Goal: Task Accomplishment & Management: Manage account settings

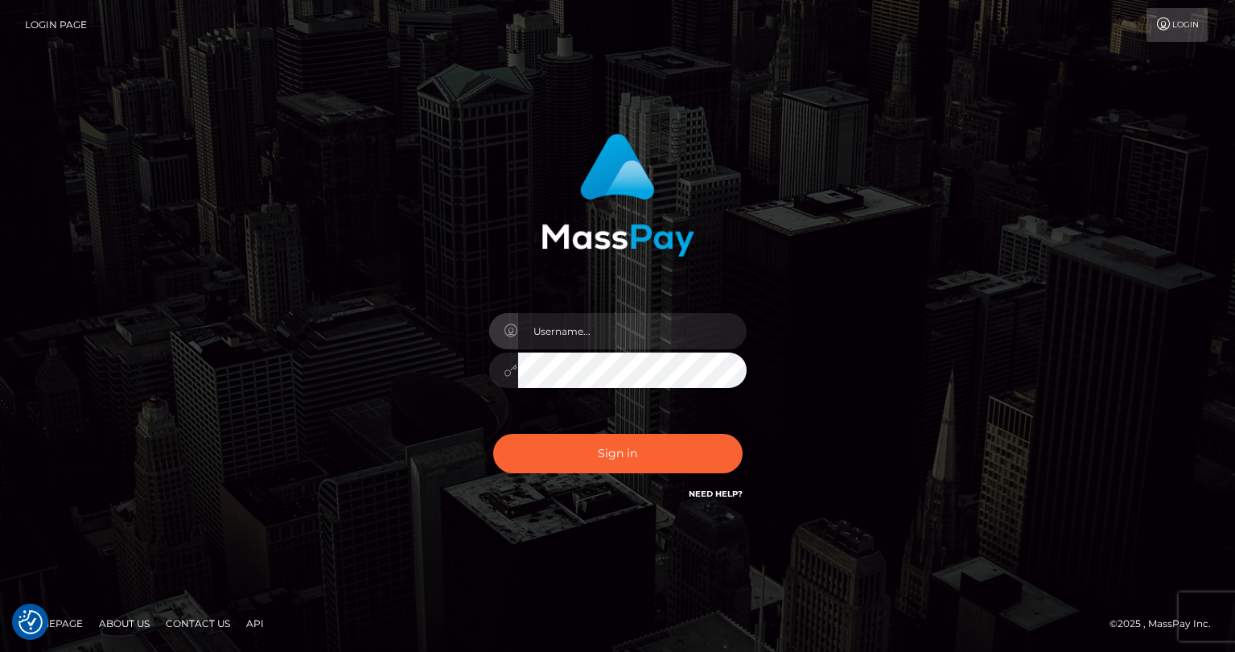
type input "tatyanafansly1"
click at [613, 442] on button "Sign in" at bounding box center [617, 453] width 249 height 39
click at [614, 337] on input "text" at bounding box center [632, 331] width 229 height 36
type input "tatyanafansly1"
click at [621, 464] on button "Sign in" at bounding box center [617, 453] width 249 height 39
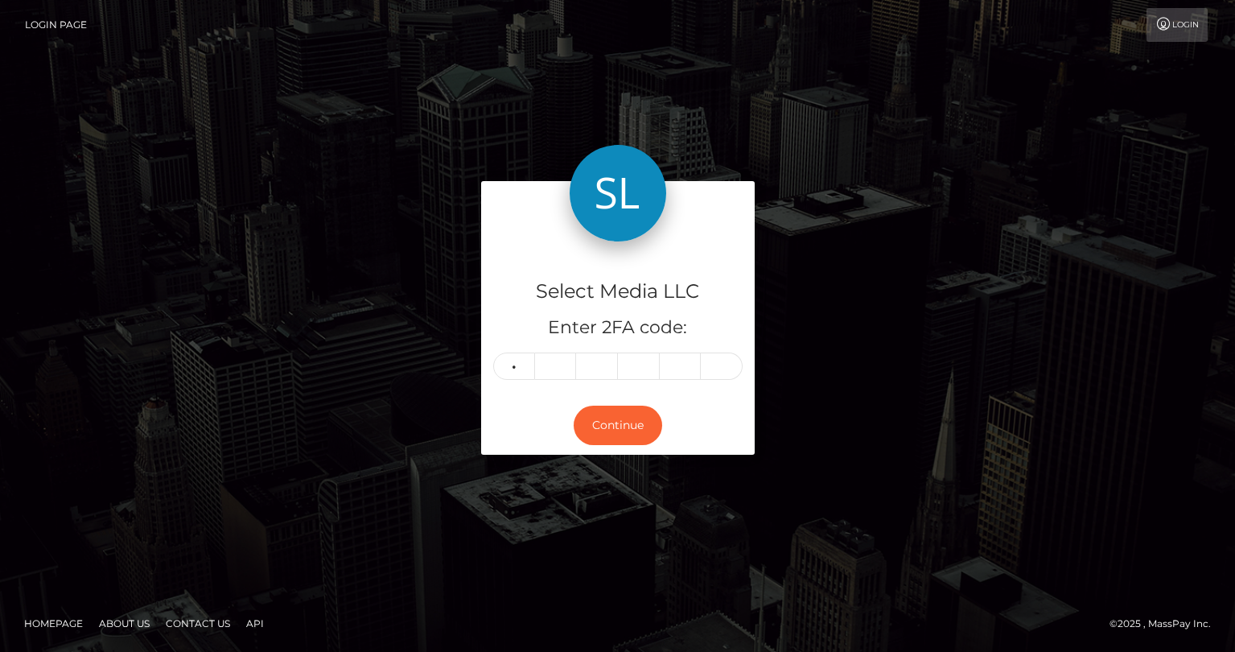
type input "1"
type input "6"
type input "5"
type input "6"
type input "4"
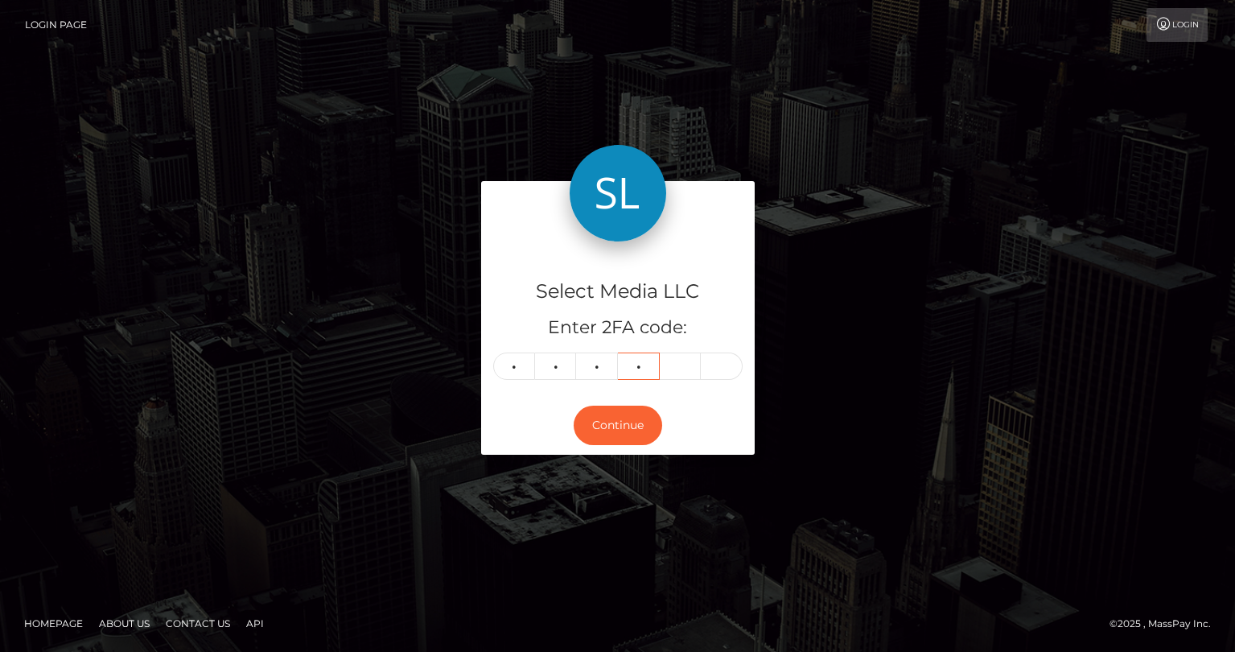
type input "8"
type input "9"
click at [628, 427] on button "Continue" at bounding box center [618, 425] width 89 height 39
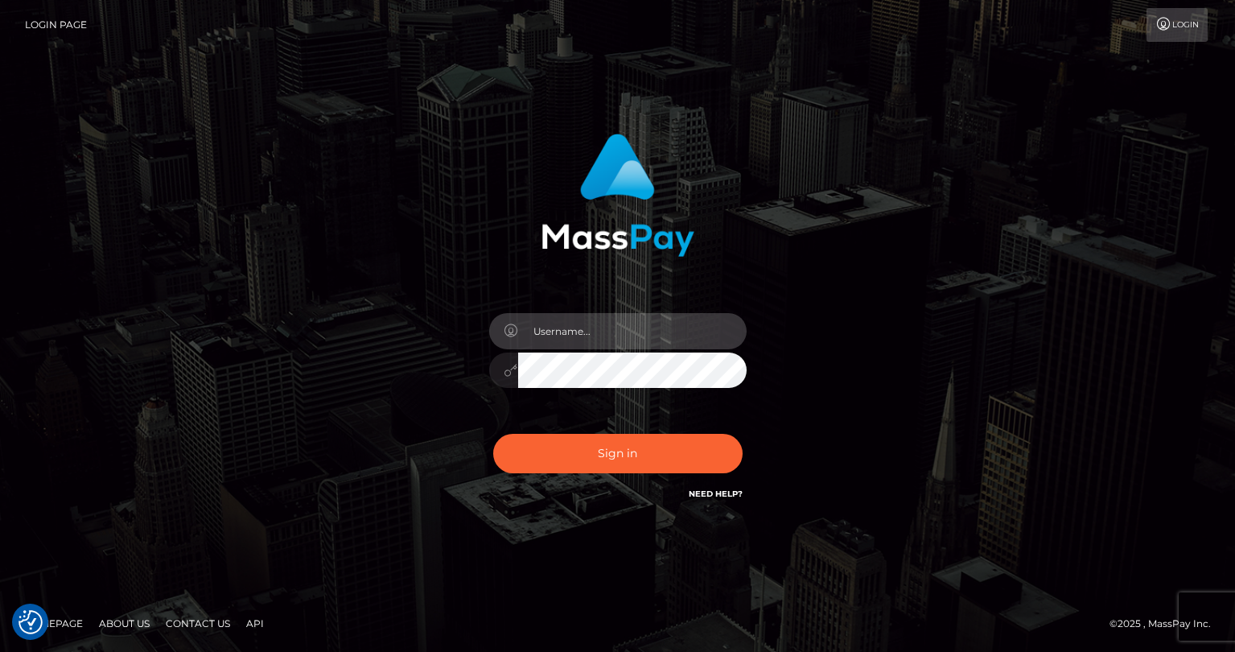
click at [578, 340] on input "text" at bounding box center [632, 331] width 229 height 36
type input "tatyanafansly1"
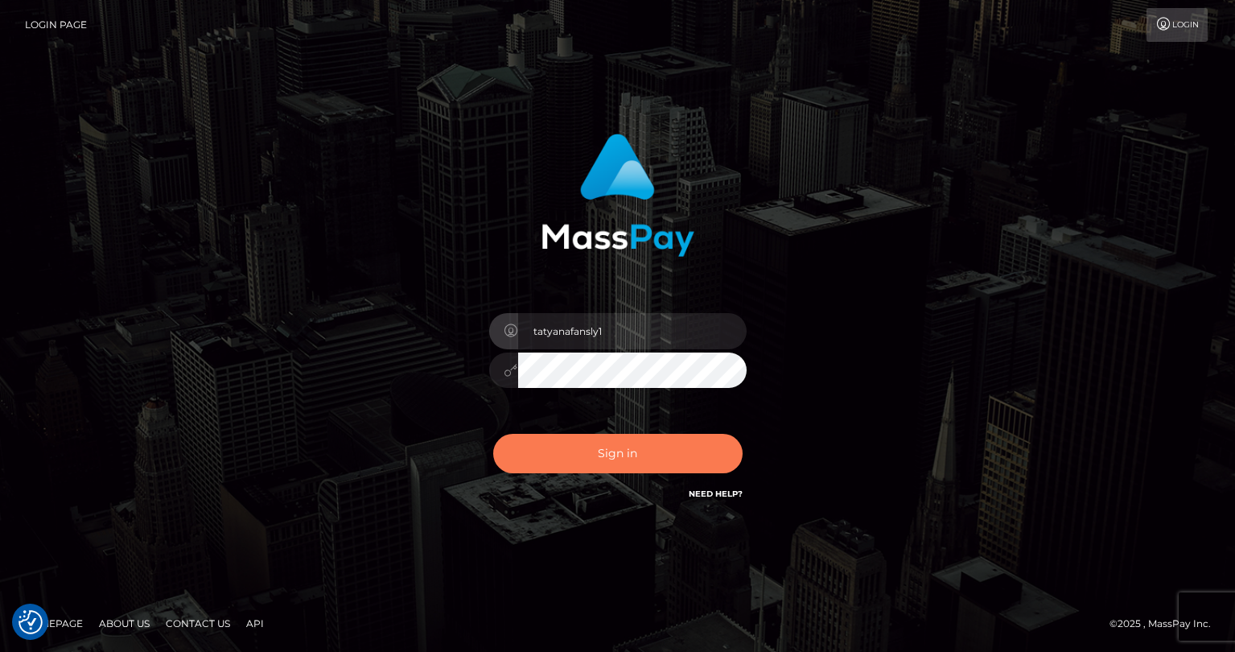
click at [610, 462] on button "Sign in" at bounding box center [617, 453] width 249 height 39
type input "tatyanafansly1"
click at [627, 451] on button "Sign in" at bounding box center [617, 453] width 249 height 39
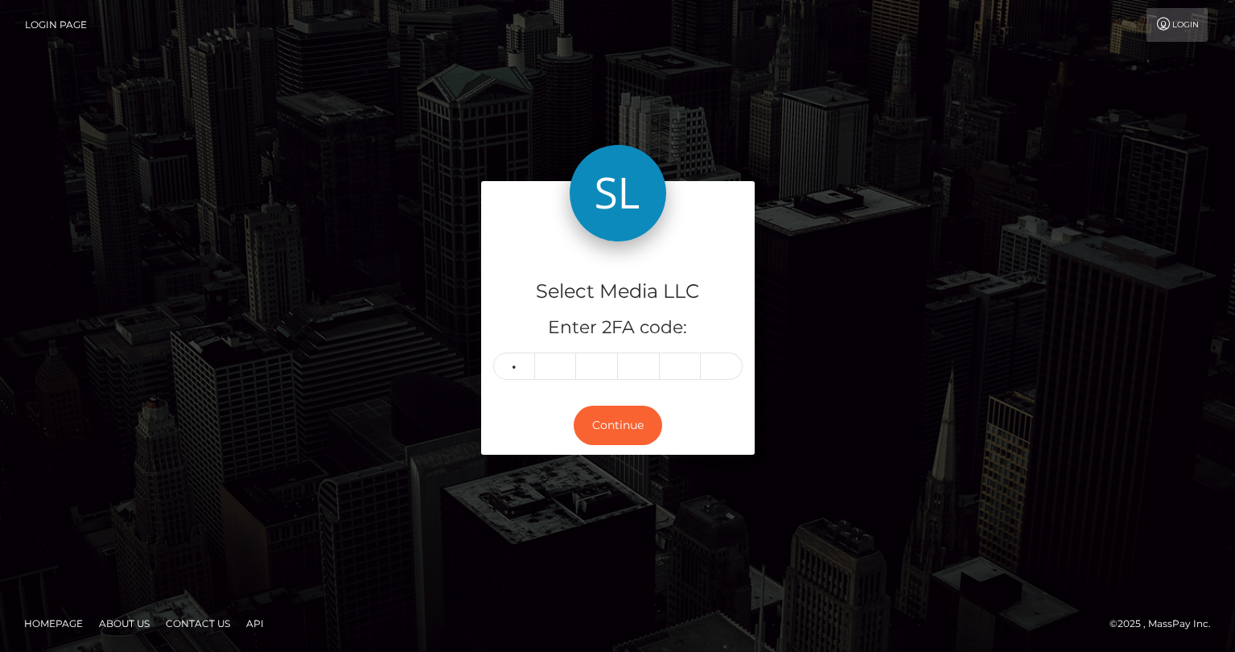
type input "8"
type input "1"
type input "4"
type input "2"
type input "4"
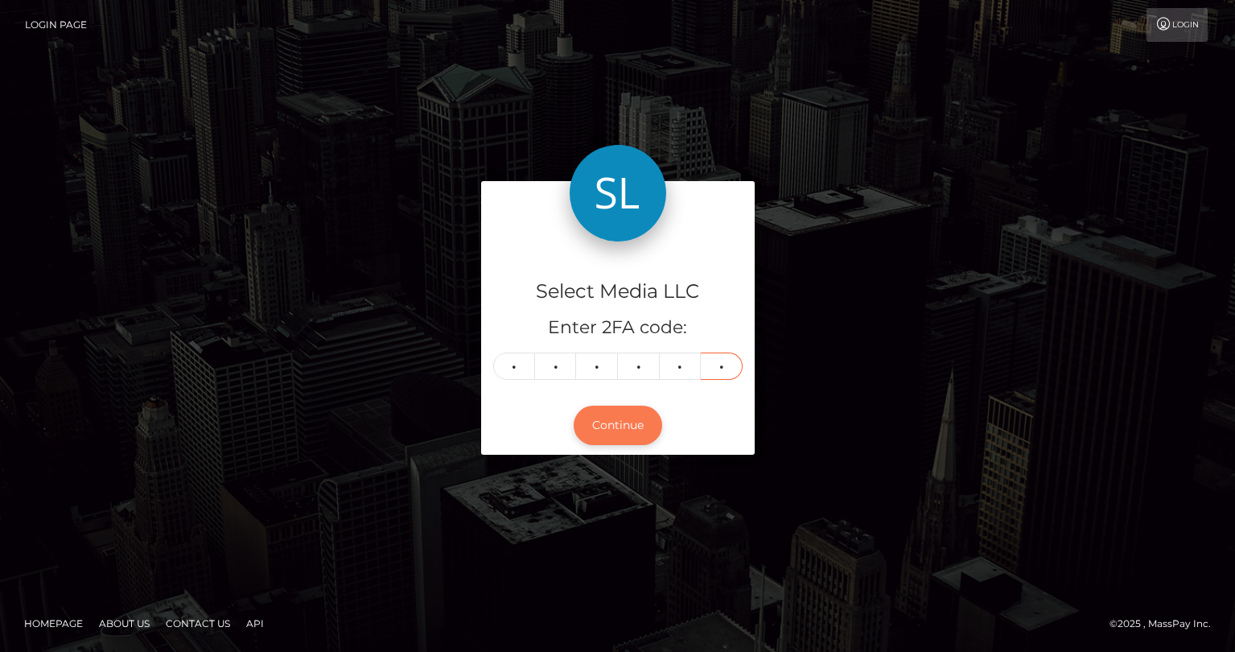
type input "3"
click at [620, 437] on button "Continue" at bounding box center [618, 425] width 89 height 39
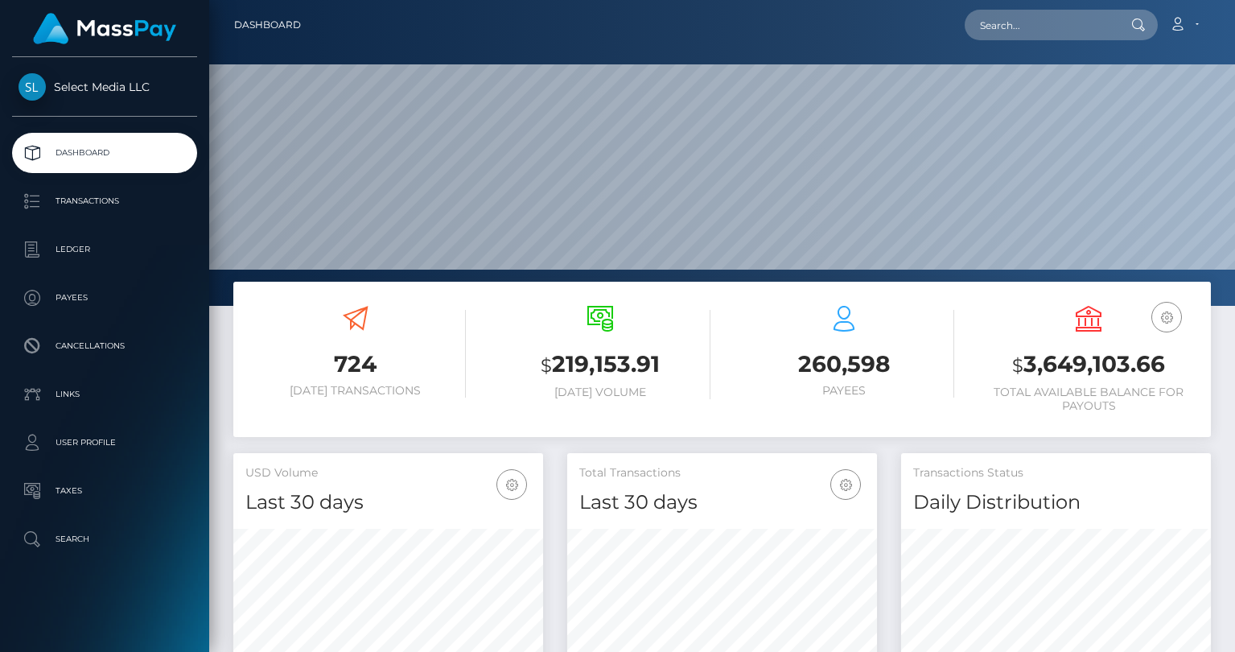
scroll to position [285, 310]
click at [88, 247] on p "Ledger" at bounding box center [105, 249] width 172 height 24
